Goal: Task Accomplishment & Management: Manage account settings

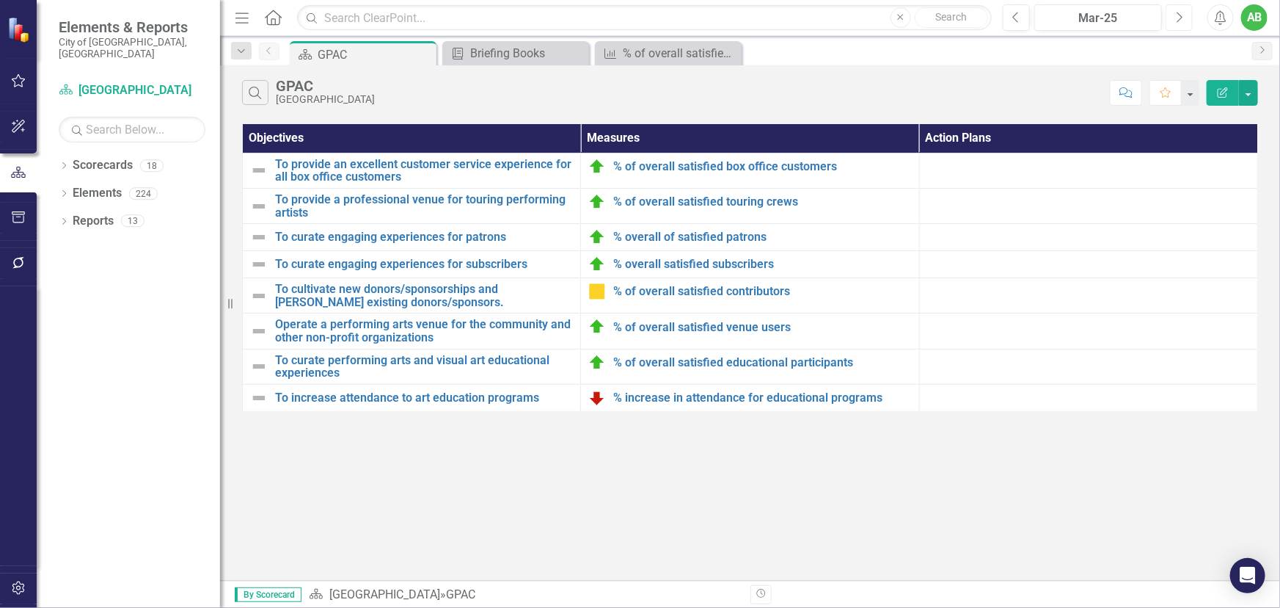
click at [1184, 16] on button "Next" at bounding box center [1179, 17] width 27 height 26
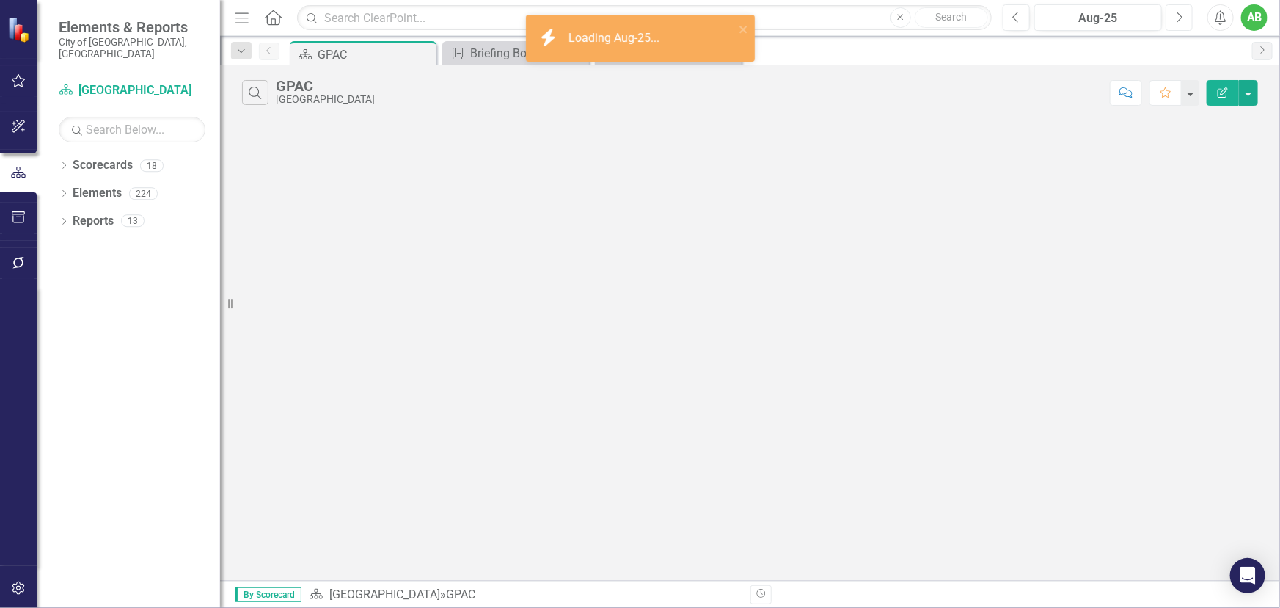
click at [1183, 17] on icon "button" at bounding box center [1181, 17] width 6 height 10
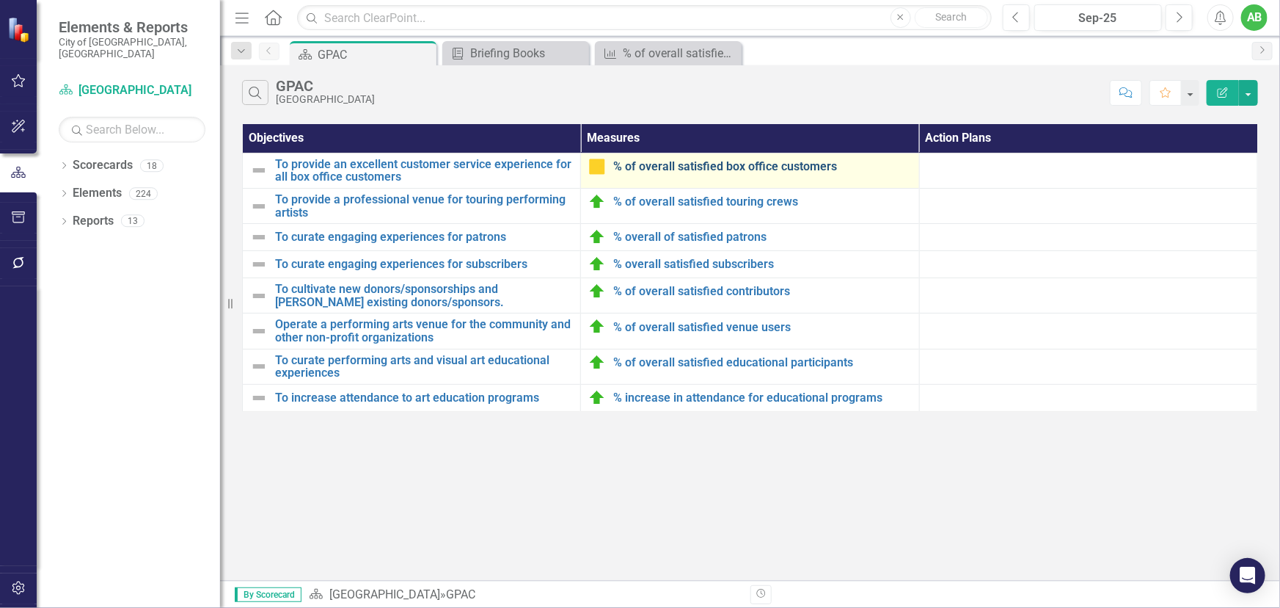
click at [671, 170] on link "% of overall satisfied box office customers" at bounding box center [762, 166] width 298 height 13
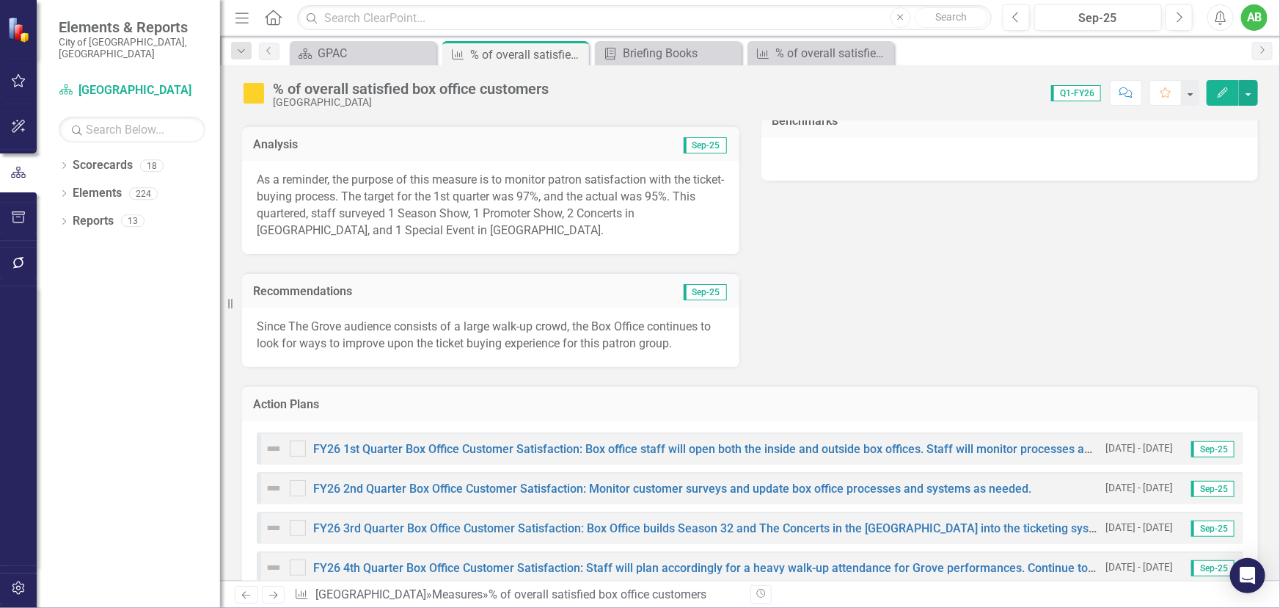
scroll to position [400, 0]
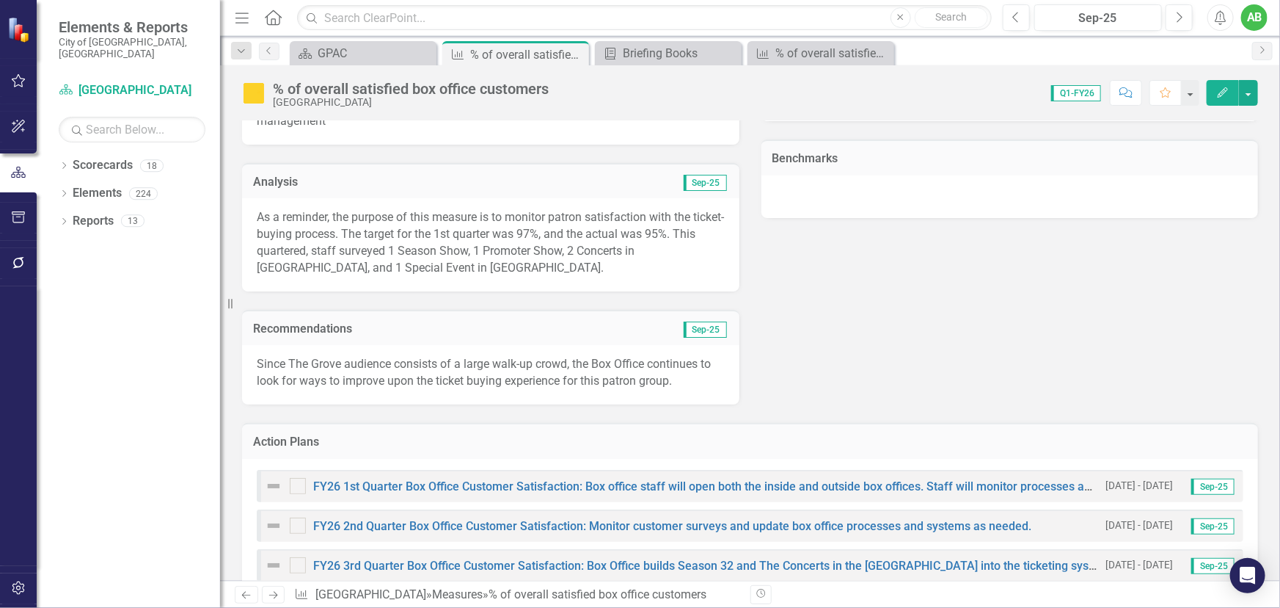
click at [405, 249] on p "As a reminder, the purpose of this measure is to monitor patron satisfaction wi…" at bounding box center [491, 242] width 468 height 67
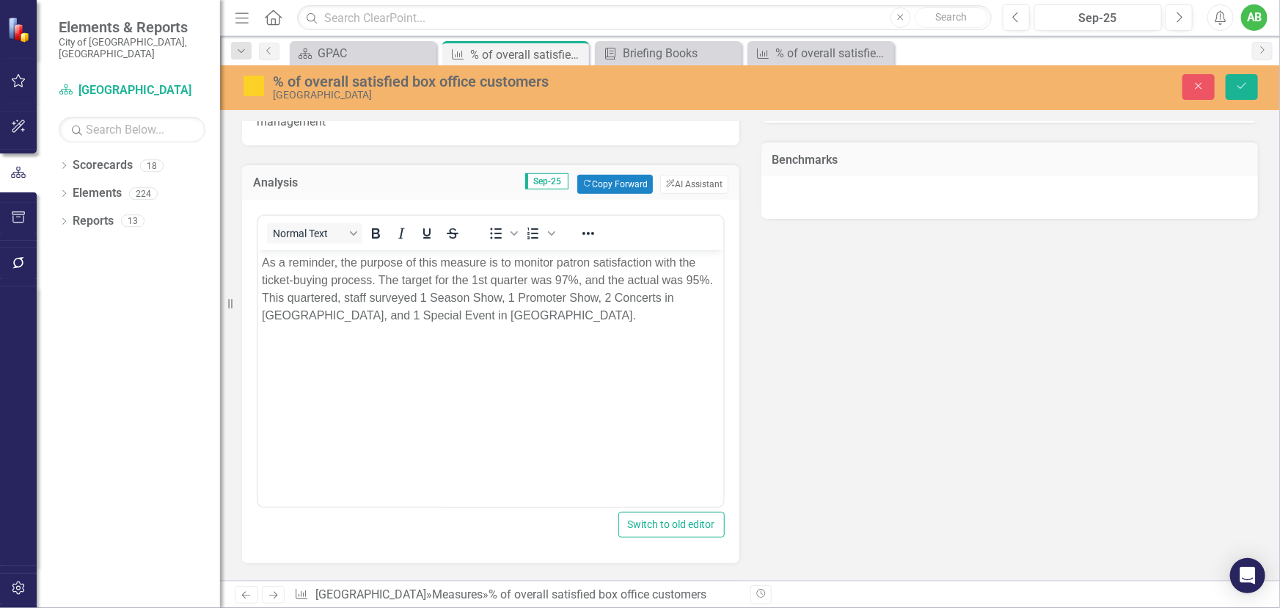
scroll to position [0, 0]
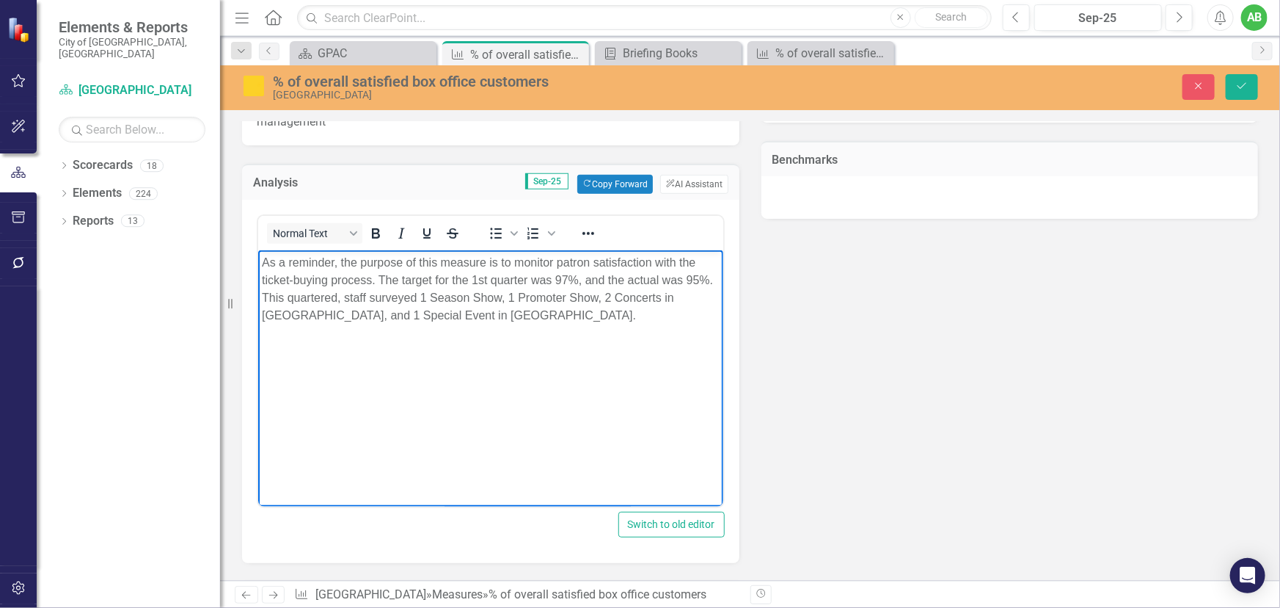
click at [336, 294] on p "As a reminder, the purpose of this measure is to monitor patron satisfaction wi…" at bounding box center [490, 289] width 458 height 70
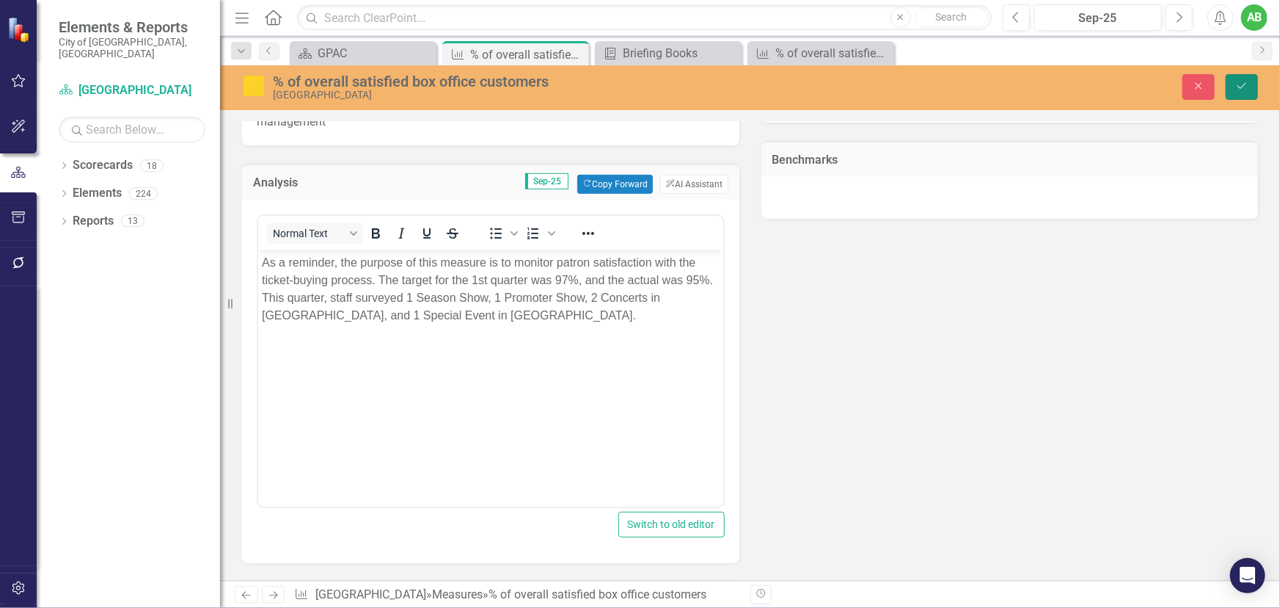
click at [1236, 86] on icon "Save" at bounding box center [1242, 86] width 13 height 10
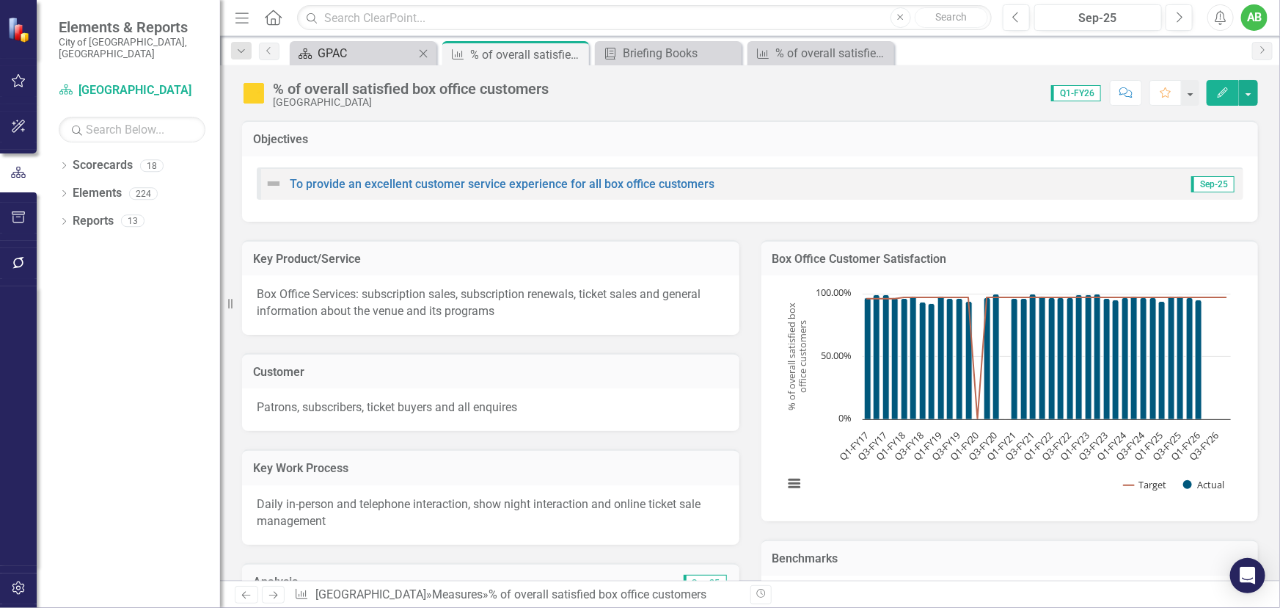
click at [371, 56] on div "GPAC" at bounding box center [366, 53] width 97 height 18
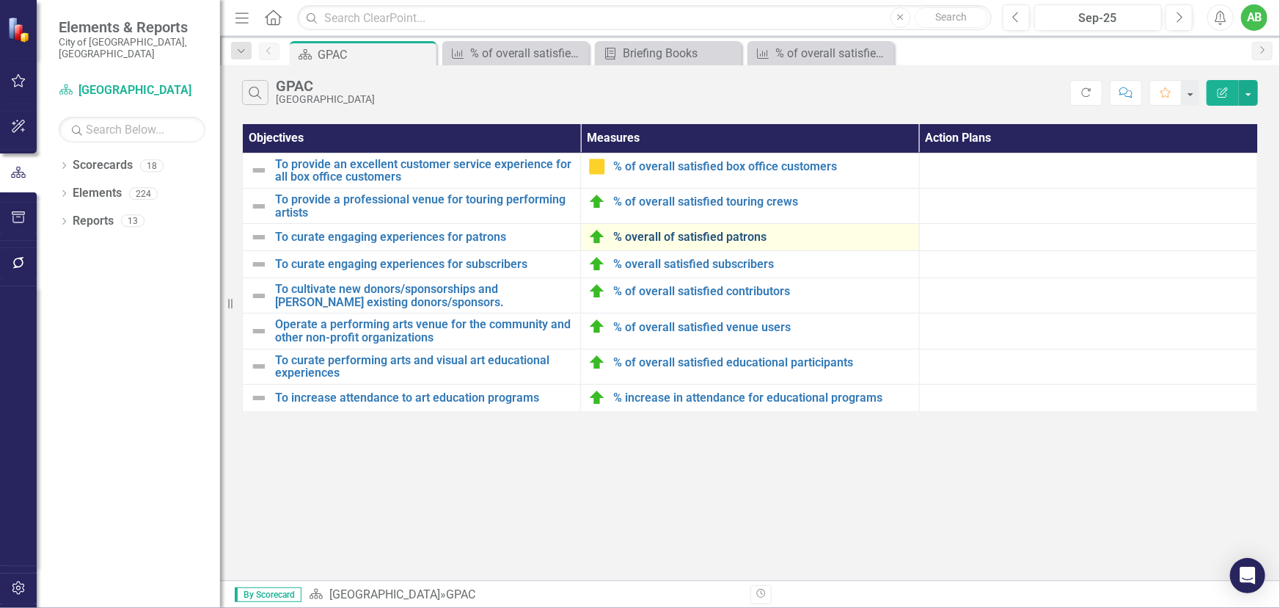
click at [705, 236] on link "% overall of satisfied patrons" at bounding box center [762, 236] width 298 height 13
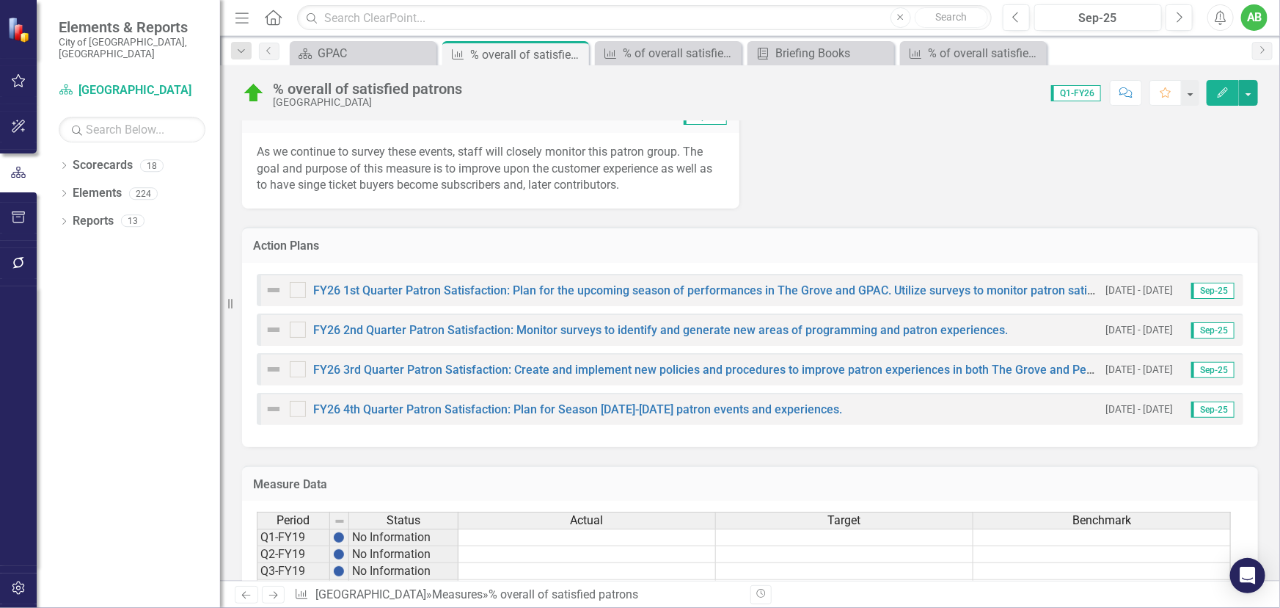
scroll to position [467, 0]
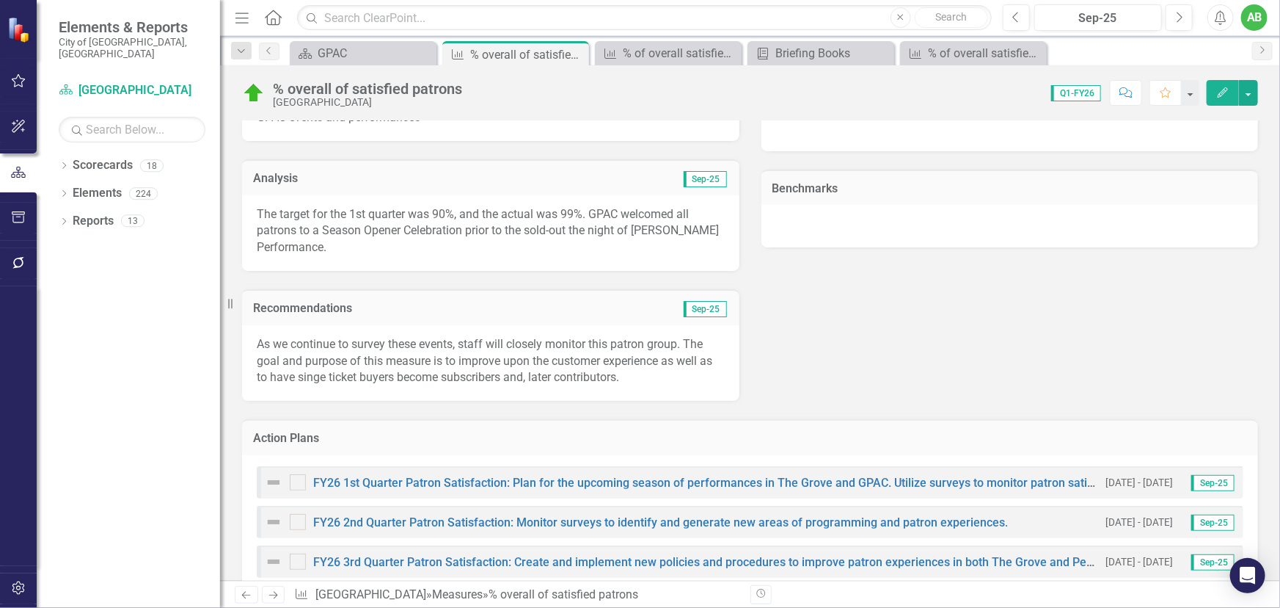
click at [494, 247] on p "The target for the 1st quarter was 90%, and the actual was 99%. GPAC welcomed a…" at bounding box center [491, 231] width 468 height 51
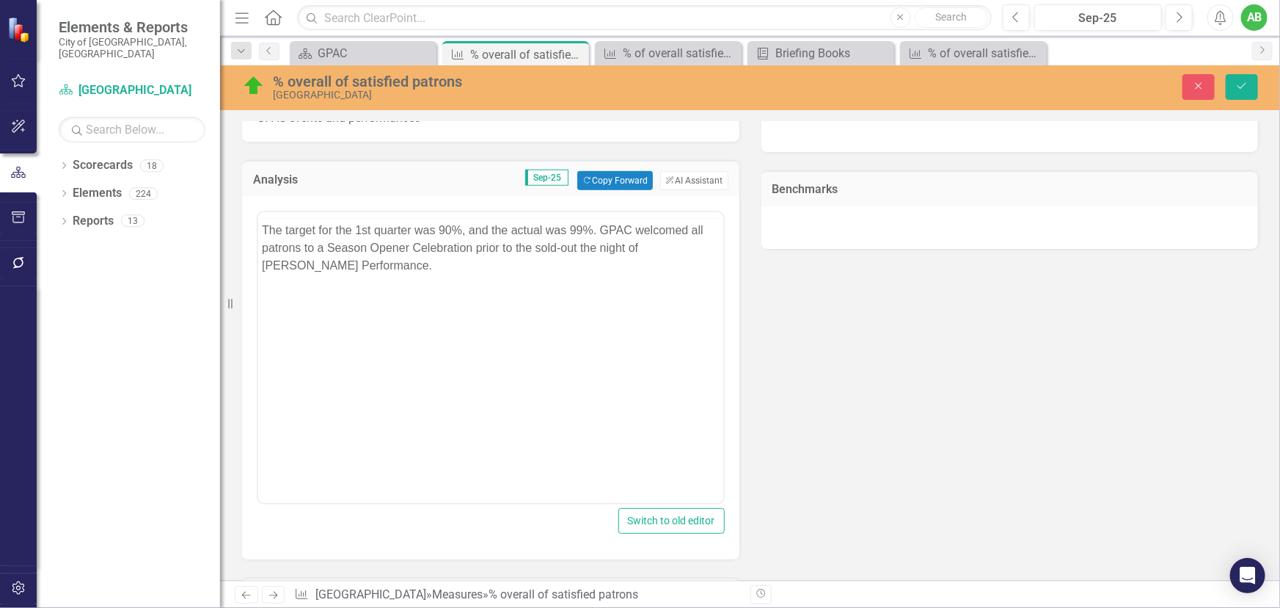
scroll to position [0, 0]
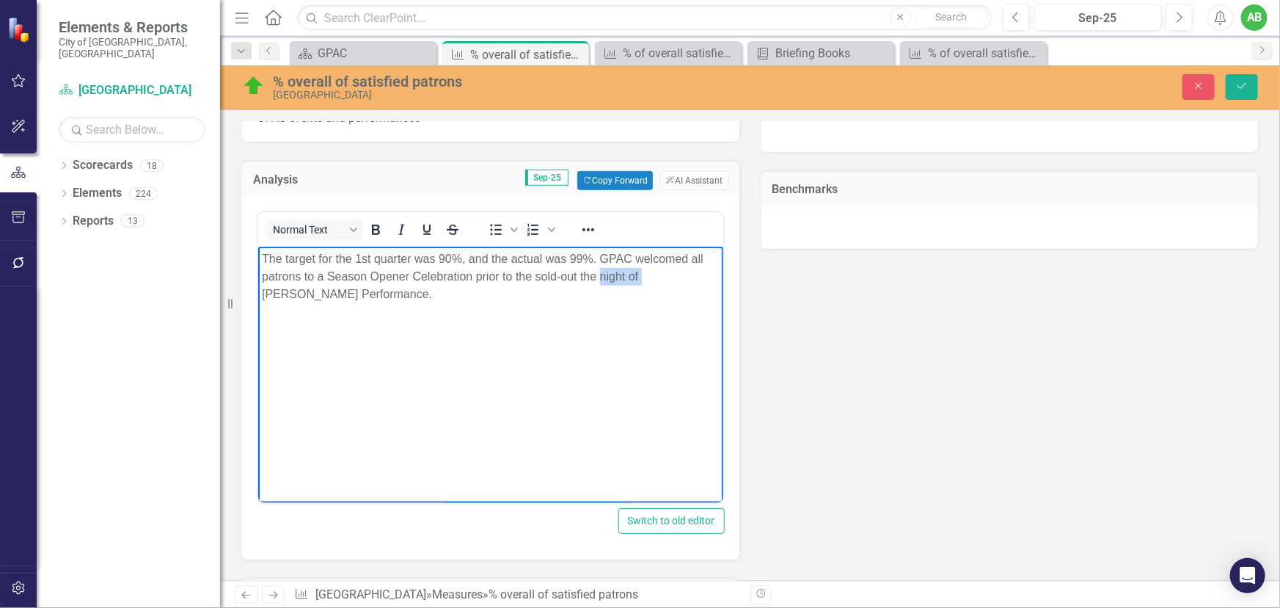
drag, startPoint x: 640, startPoint y: 277, endPoint x: 598, endPoint y: 277, distance: 41.8
click at [598, 277] on p "The target for the 1st quarter was 90%, and the actual was 99%. GPAC welcomed a…" at bounding box center [490, 276] width 458 height 53
click at [1243, 81] on icon "Save" at bounding box center [1242, 86] width 13 height 10
